Goal: Obtain resource: Obtain resource

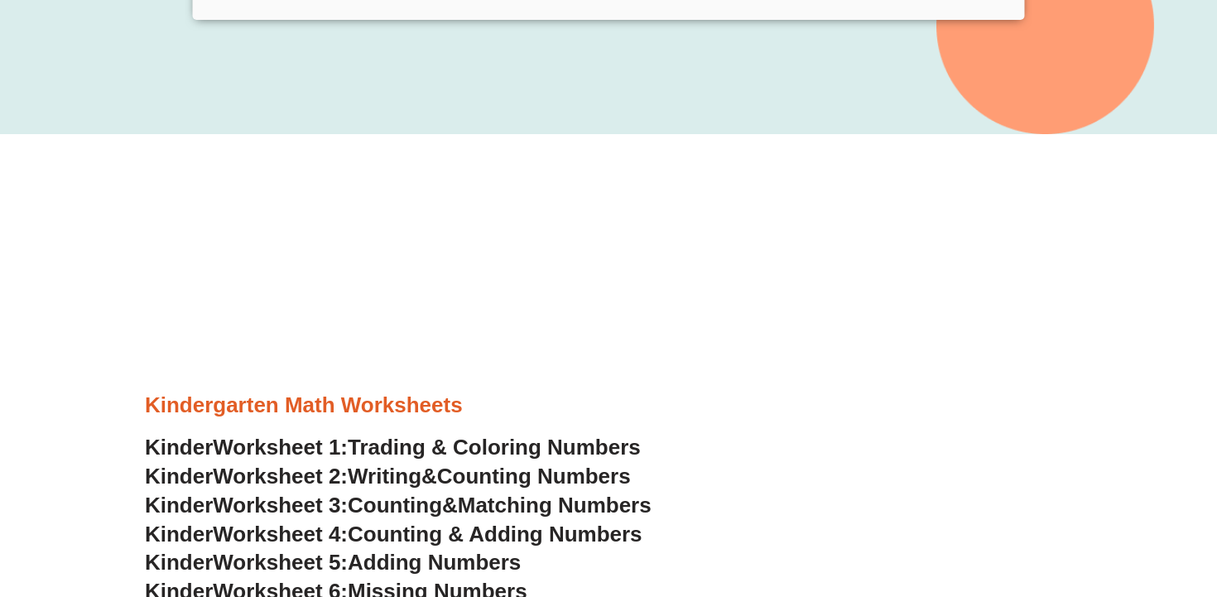
scroll to position [652, 0]
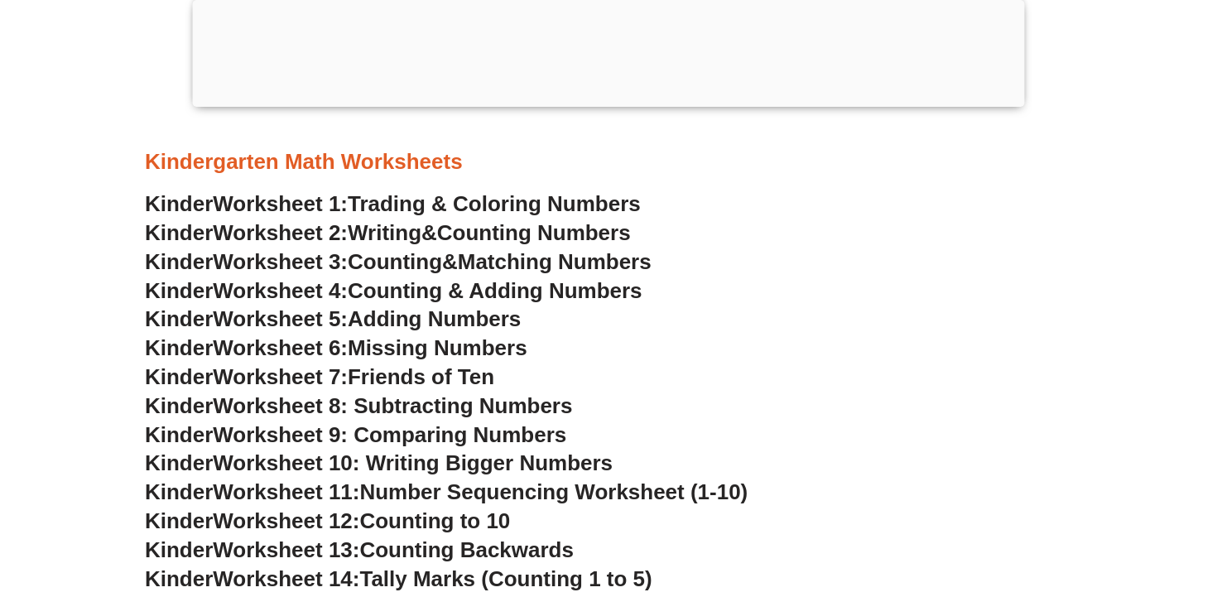
click at [873, 322] on h3 "Kinder Worksheet 5: Adding Numbers" at bounding box center [608, 319] width 927 height 28
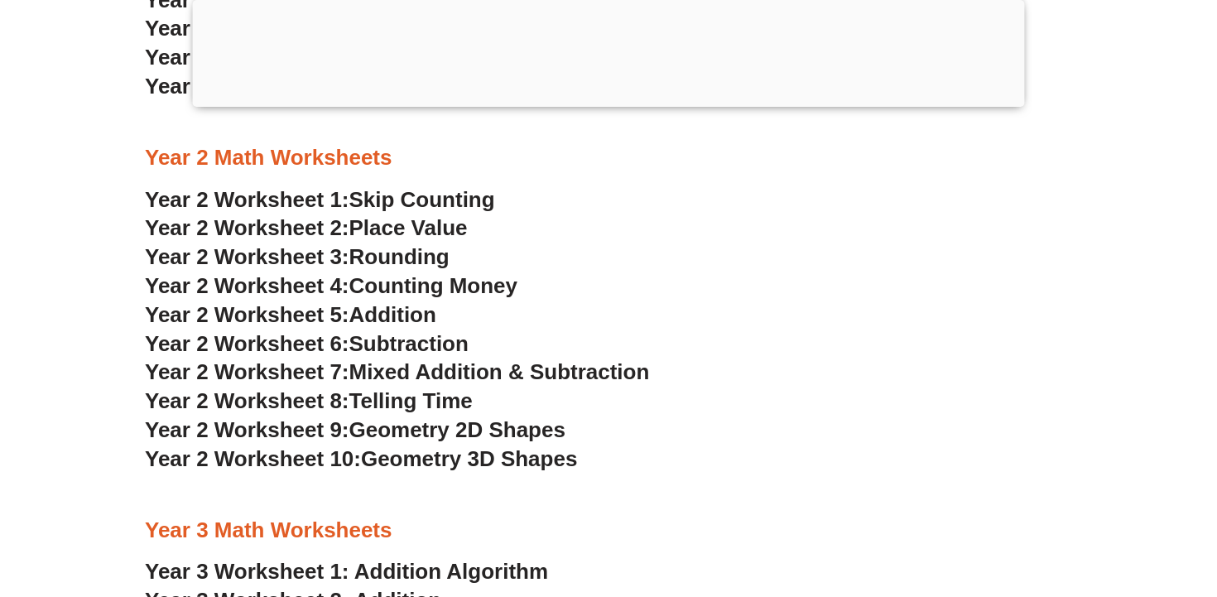
scroll to position [1963, 0]
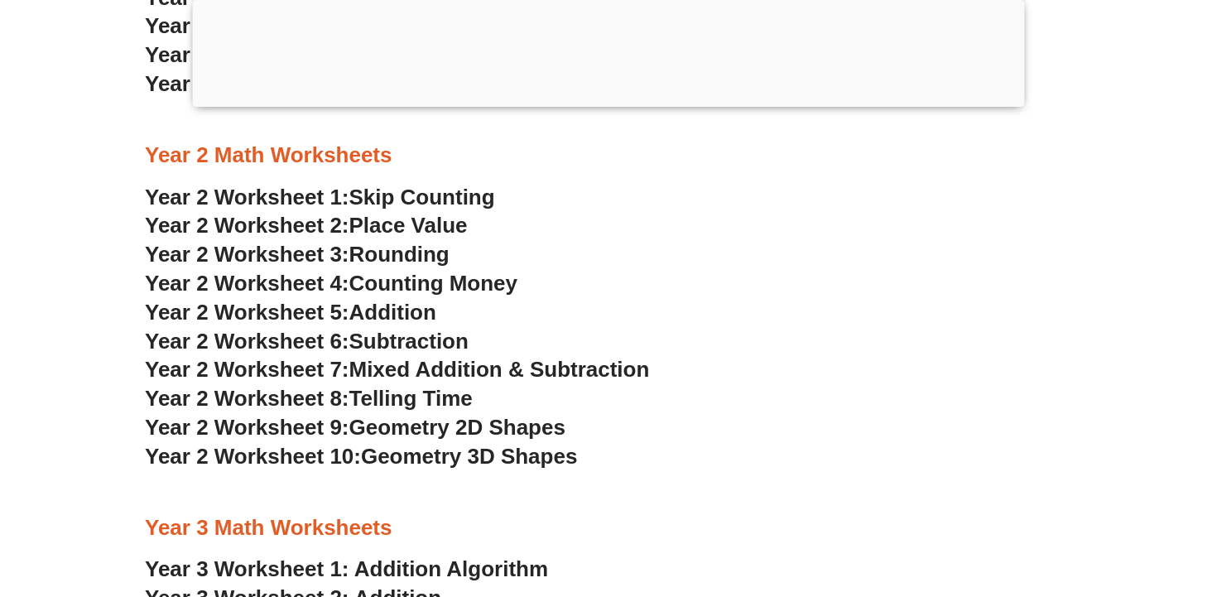
click at [390, 320] on span "Addition" at bounding box center [392, 312] width 87 height 25
click at [398, 342] on span "Subtraction" at bounding box center [408, 341] width 119 height 25
click at [762, 393] on h3 "Year 2 Worksheet 8: Telling Time" at bounding box center [608, 399] width 927 height 28
click at [533, 430] on span "Geometry 2D Shapes" at bounding box center [457, 427] width 216 height 25
click at [464, 193] on span "Skip Counting" at bounding box center [422, 197] width 146 height 25
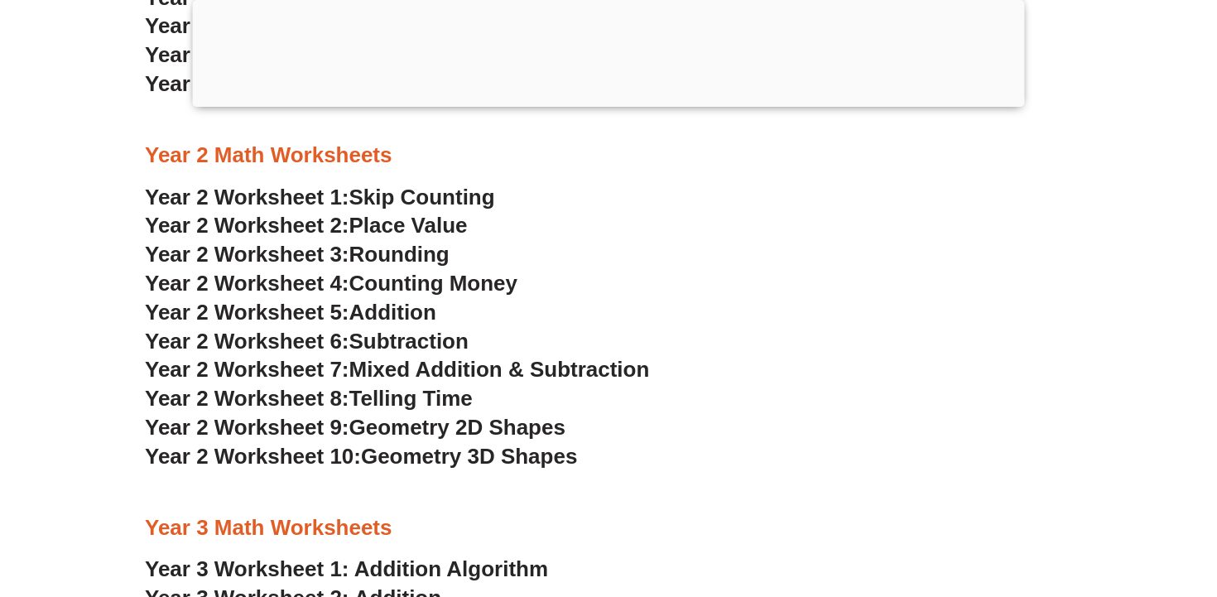
click at [810, 266] on h3 "Year 2 Worksheet 3: Rounding" at bounding box center [608, 255] width 927 height 28
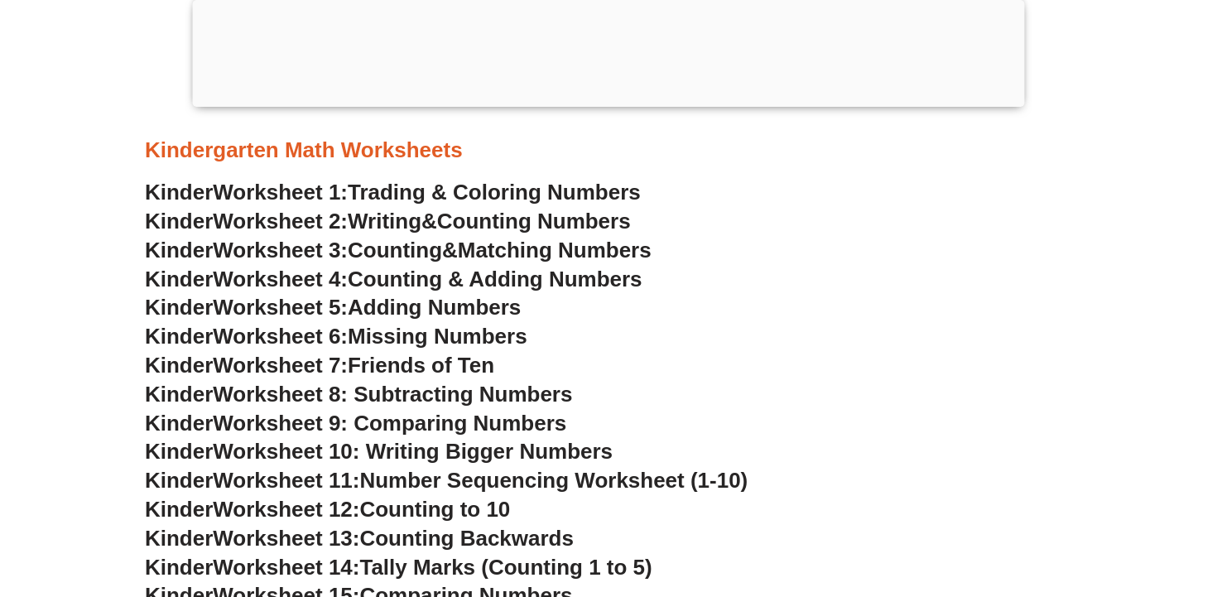
scroll to position [793, 0]
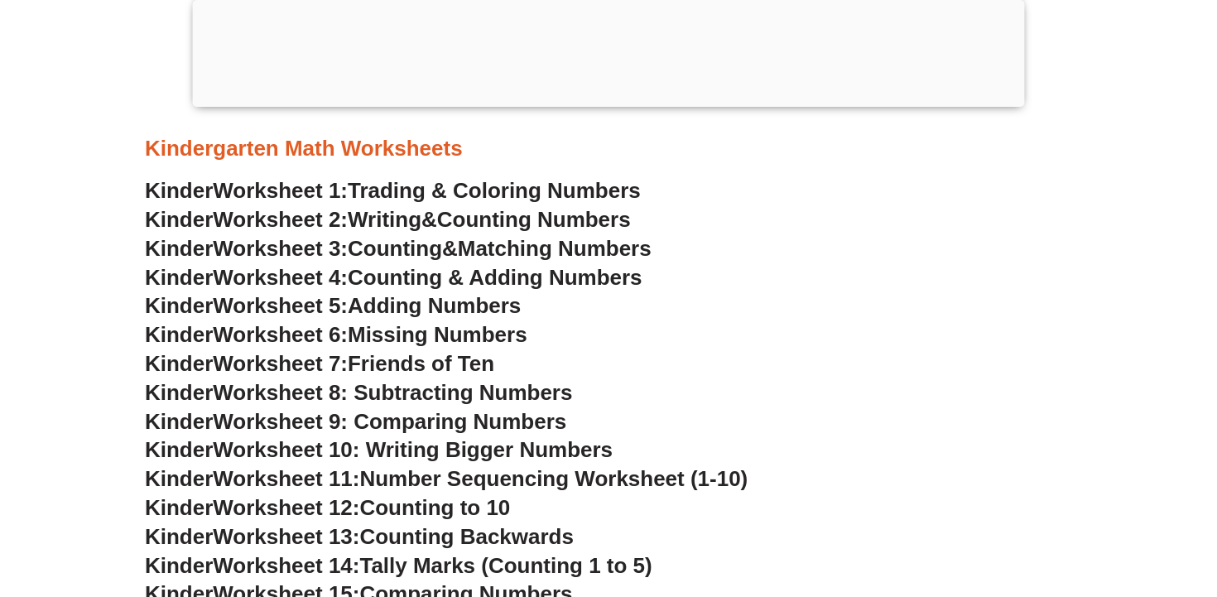
click at [477, 306] on span "Adding Numbers" at bounding box center [434, 305] width 173 height 25
click at [468, 389] on span "Worksheet 8: Subtracting Numbers" at bounding box center [392, 392] width 359 height 25
click at [435, 337] on span "Missing Numbers" at bounding box center [438, 334] width 180 height 25
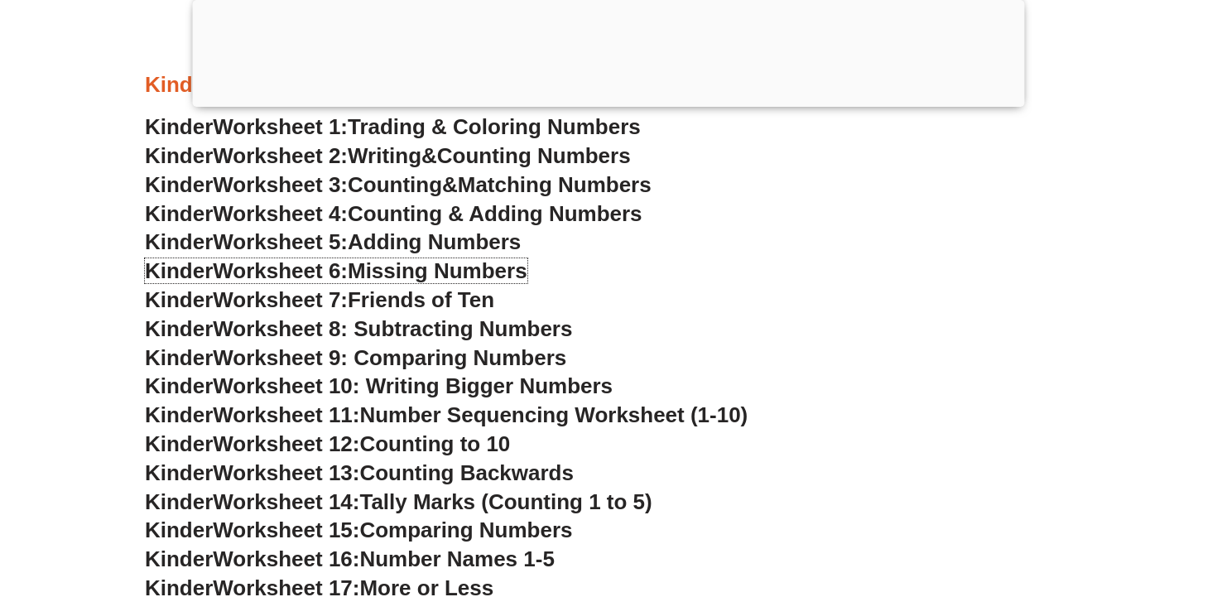
scroll to position [868, 0]
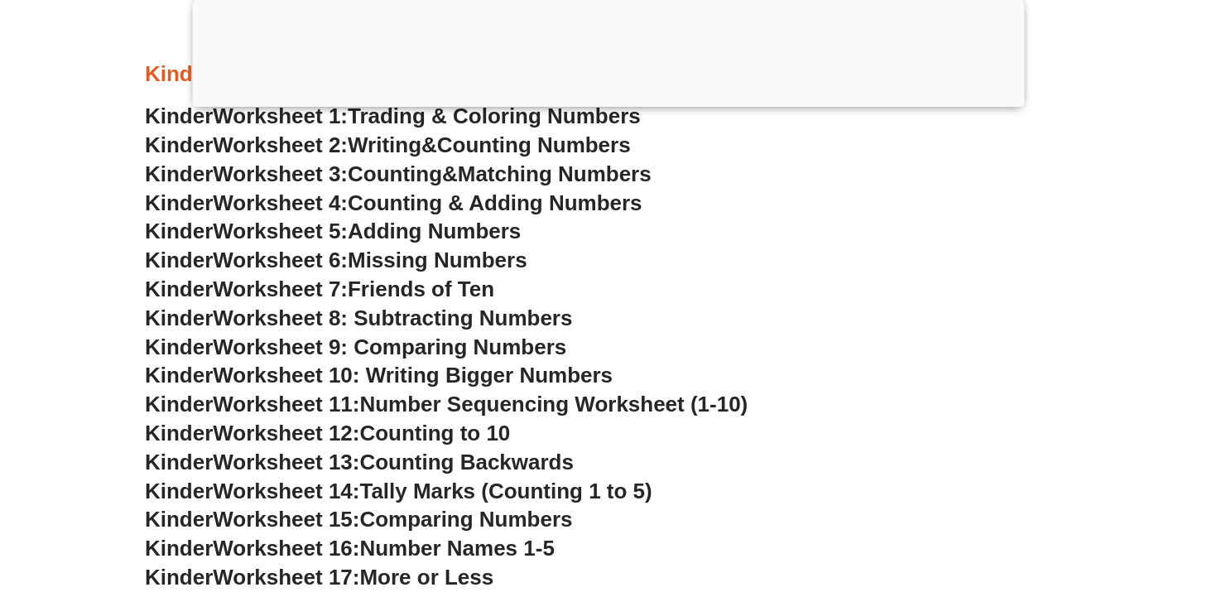
click at [382, 427] on span "Counting to 10" at bounding box center [434, 433] width 151 height 25
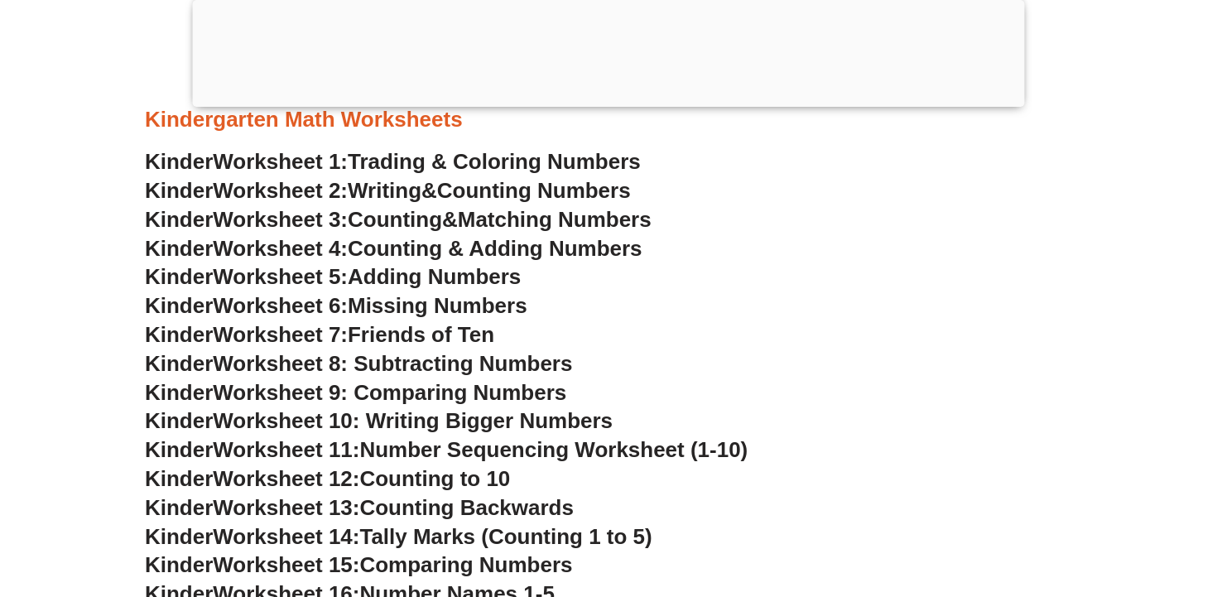
scroll to position [806, 0]
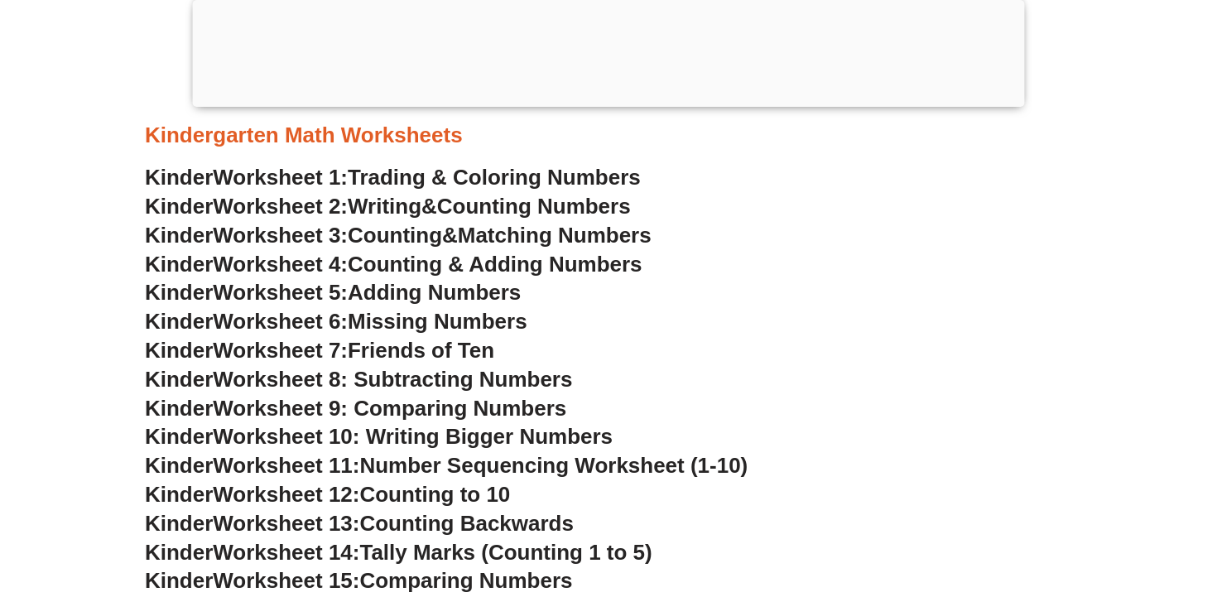
click at [426, 496] on span "Counting to 10" at bounding box center [434, 494] width 151 height 25
click at [430, 433] on span "Worksheet 10: Writing Bigger Numbers" at bounding box center [413, 436] width 400 height 25
click at [580, 180] on span "Trading & Coloring Numbers" at bounding box center [494, 177] width 293 height 25
click at [574, 206] on span "Counting Numbers" at bounding box center [534, 206] width 194 height 25
click at [427, 327] on span "Missing Numbers" at bounding box center [438, 321] width 180 height 25
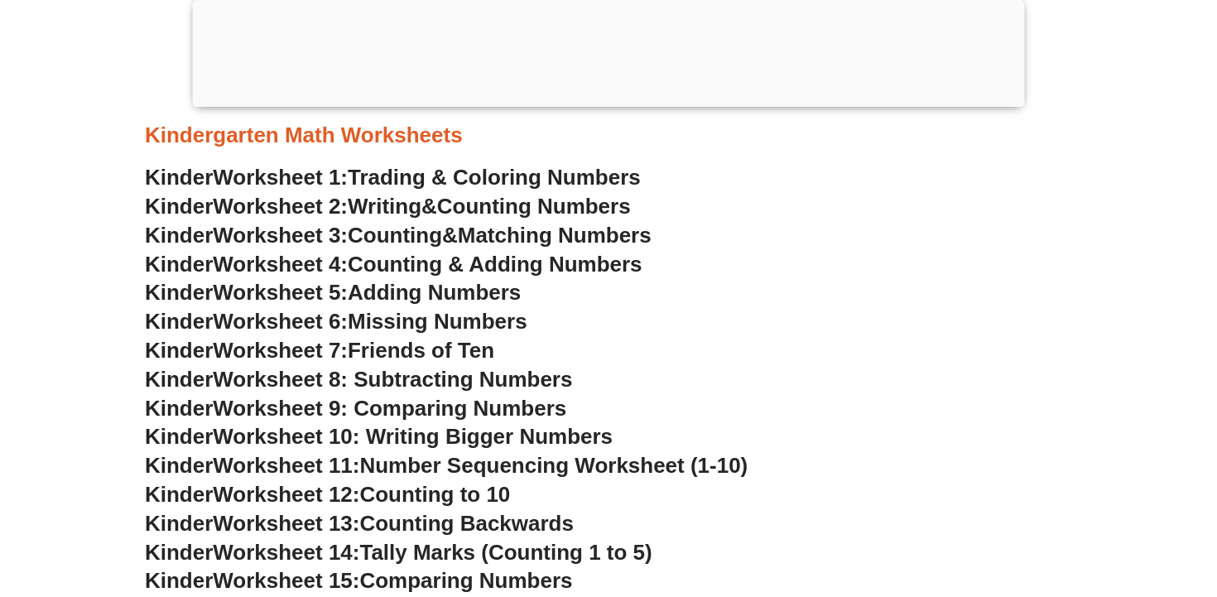
click at [488, 351] on span "Friends of Ten" at bounding box center [421, 350] width 147 height 25
click at [435, 435] on span "Worksheet 10: Writing Bigger Numbers" at bounding box center [413, 436] width 400 height 25
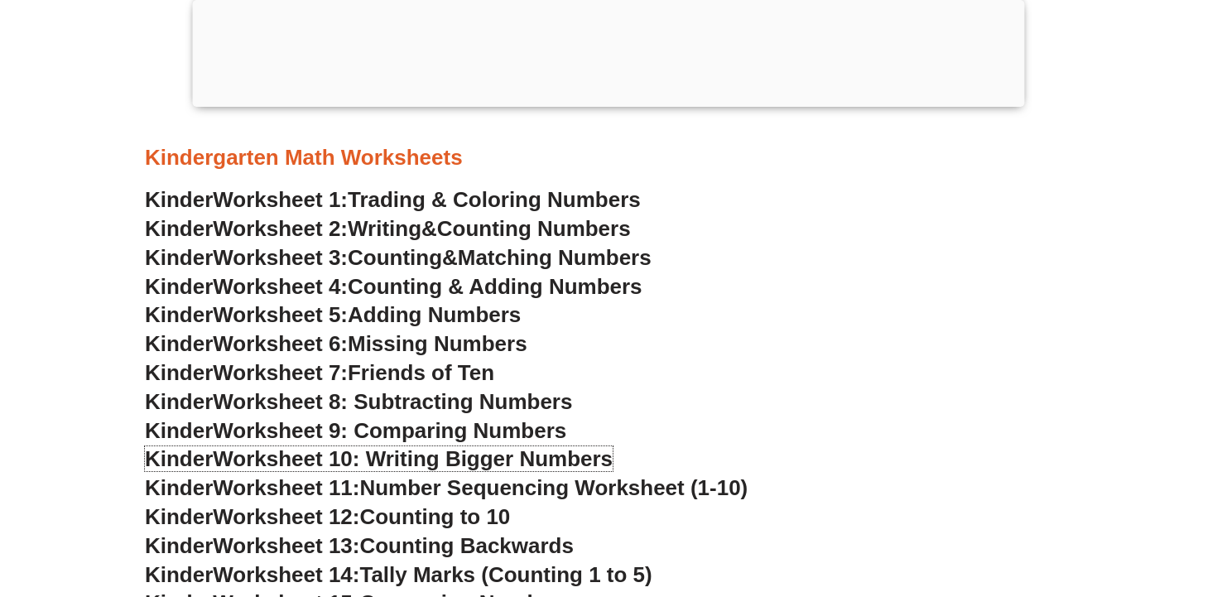
scroll to position [782, 0]
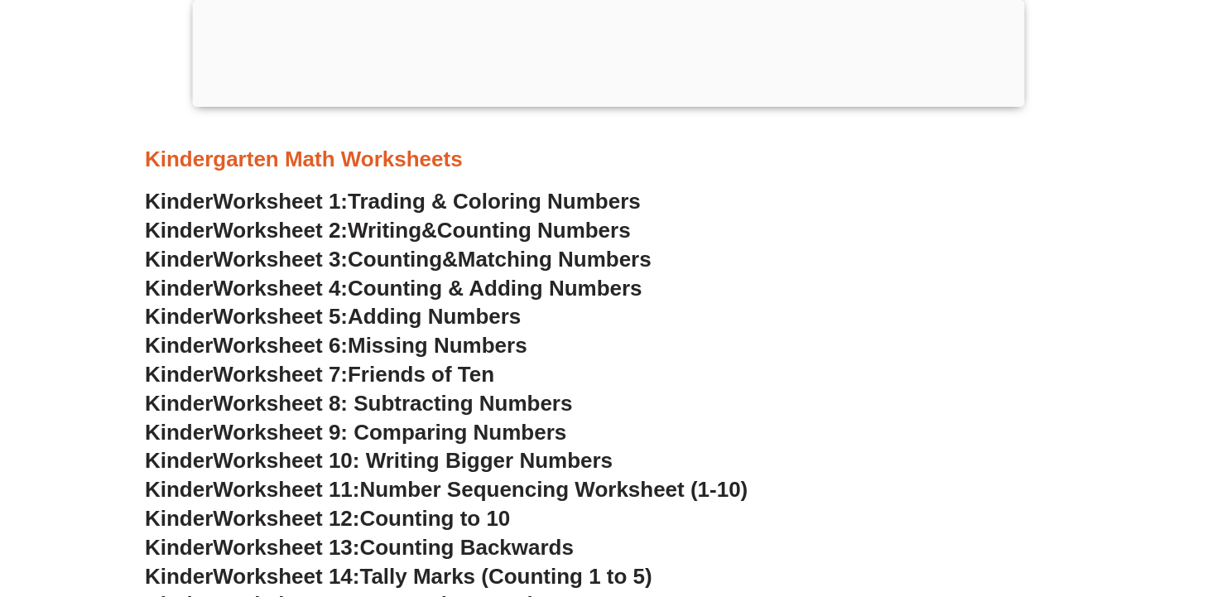
click at [468, 223] on span "Counting Numbers" at bounding box center [534, 230] width 194 height 25
